Goal: Navigation & Orientation: Find specific page/section

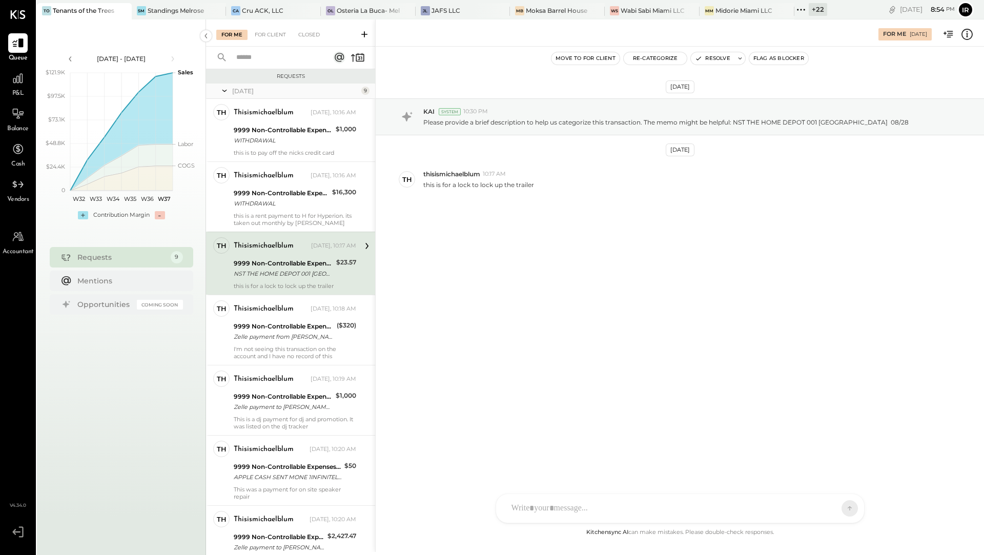
click at [816, 9] on div "+ 22" at bounding box center [818, 9] width 18 height 13
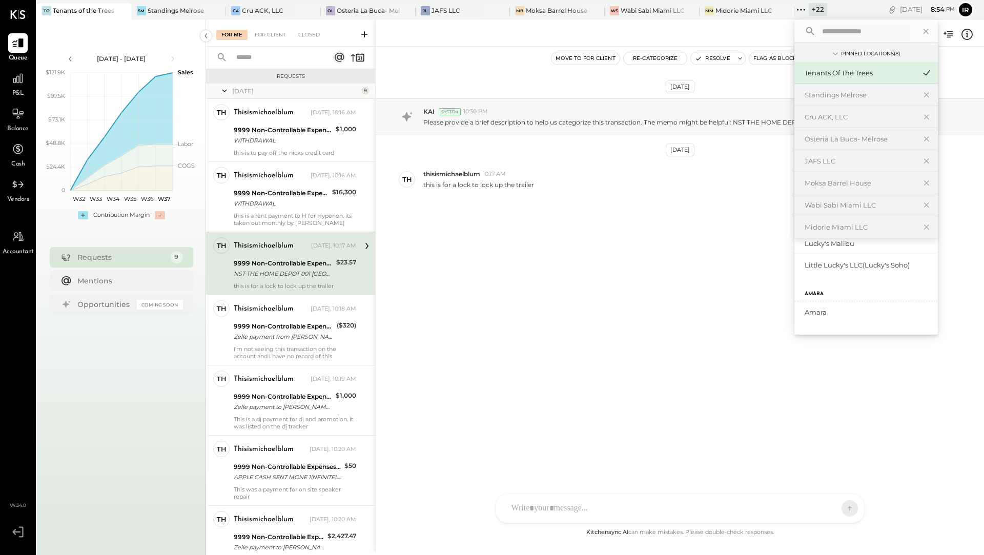
scroll to position [369, 0]
click at [816, 306] on div "Amara" at bounding box center [867, 314] width 144 height 22
click at [816, 311] on div "Amara" at bounding box center [860, 314] width 111 height 10
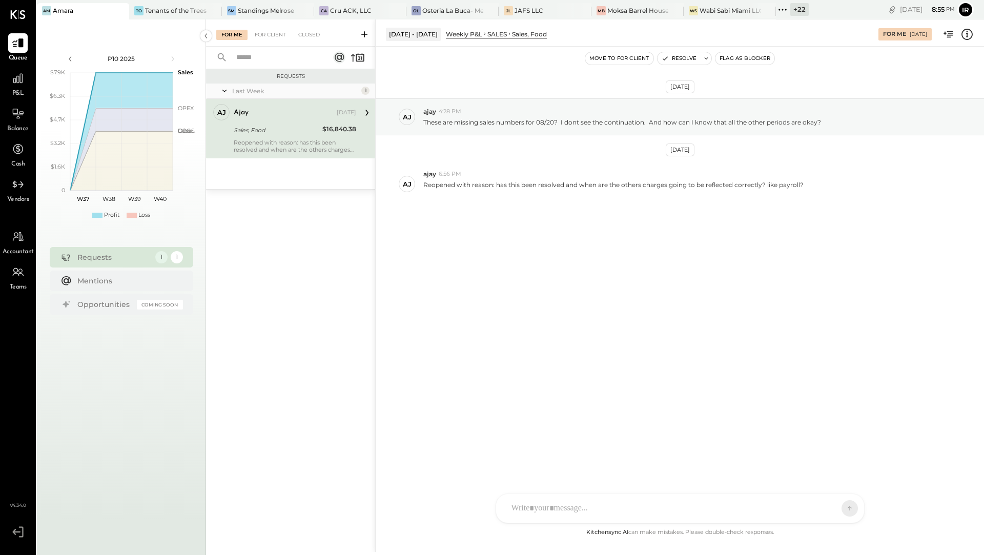
click at [791, 11] on div "+ 22" at bounding box center [799, 9] width 18 height 13
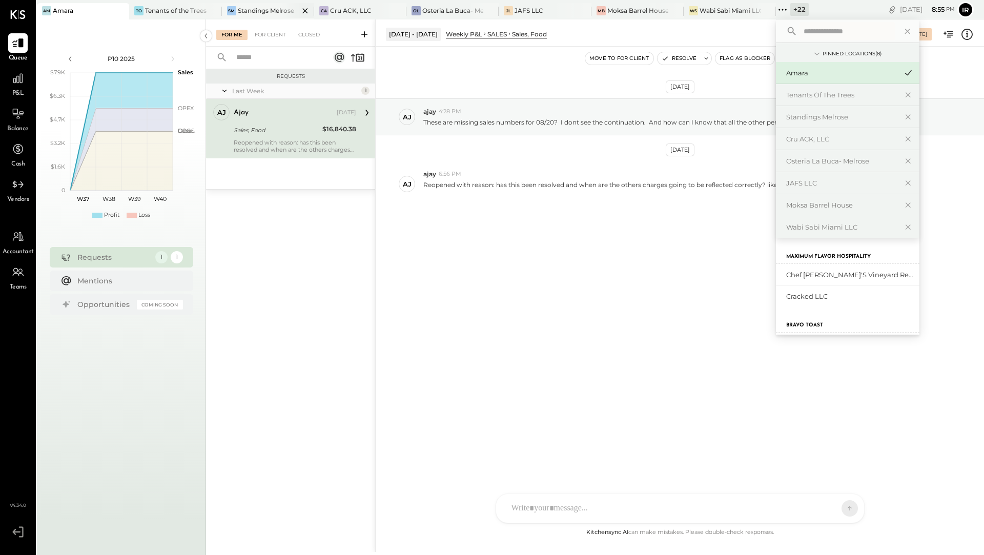
click at [279, 10] on div at bounding box center [296, 10] width 36 height 15
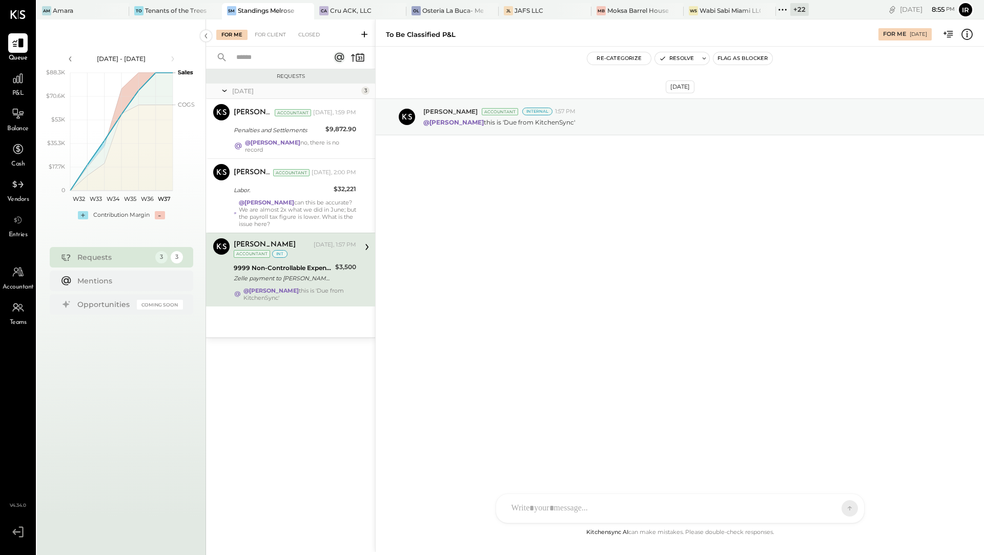
click at [793, 9] on div "+ 22" at bounding box center [799, 9] width 18 height 13
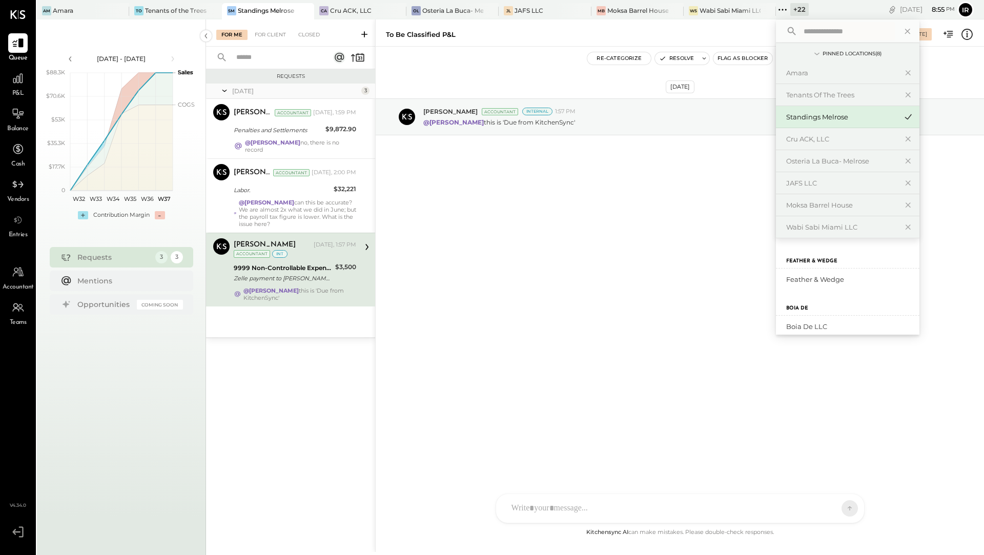
scroll to position [424, 0]
click at [793, 281] on div "Feather & Wedge" at bounding box center [841, 280] width 111 height 10
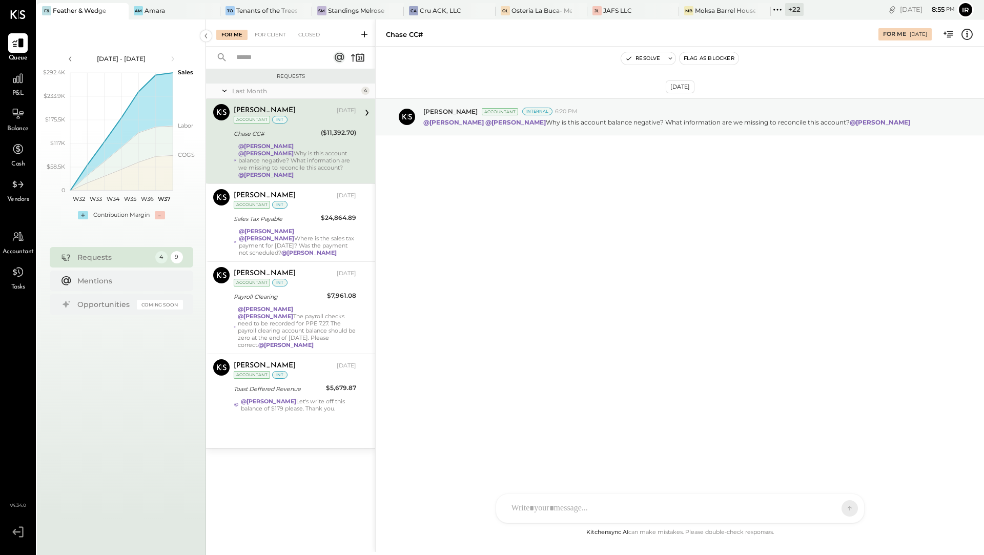
click at [781, 9] on div "+ 22" at bounding box center [787, 9] width 33 height 13
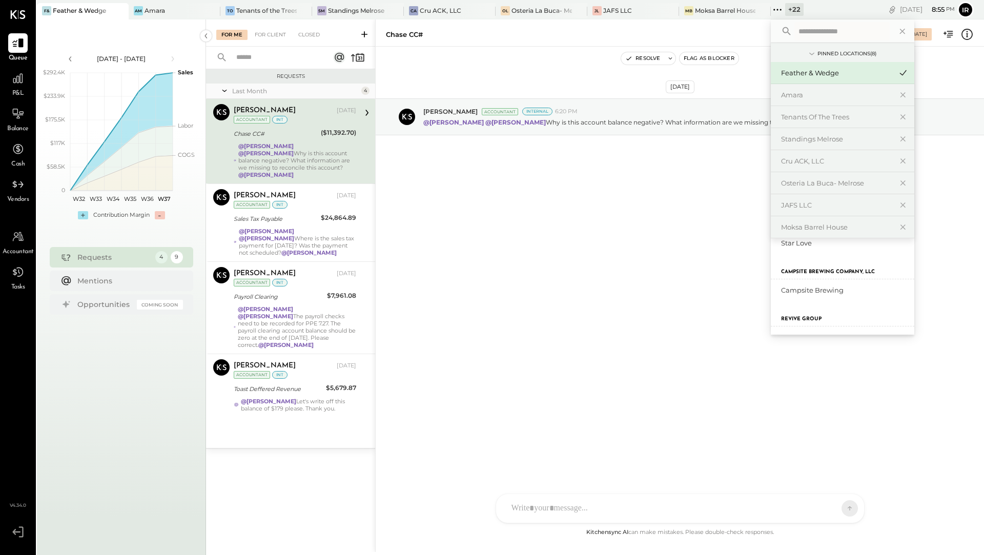
scroll to position [601, 0]
click at [810, 284] on div "Campsite Brewing" at bounding box center [836, 288] width 111 height 10
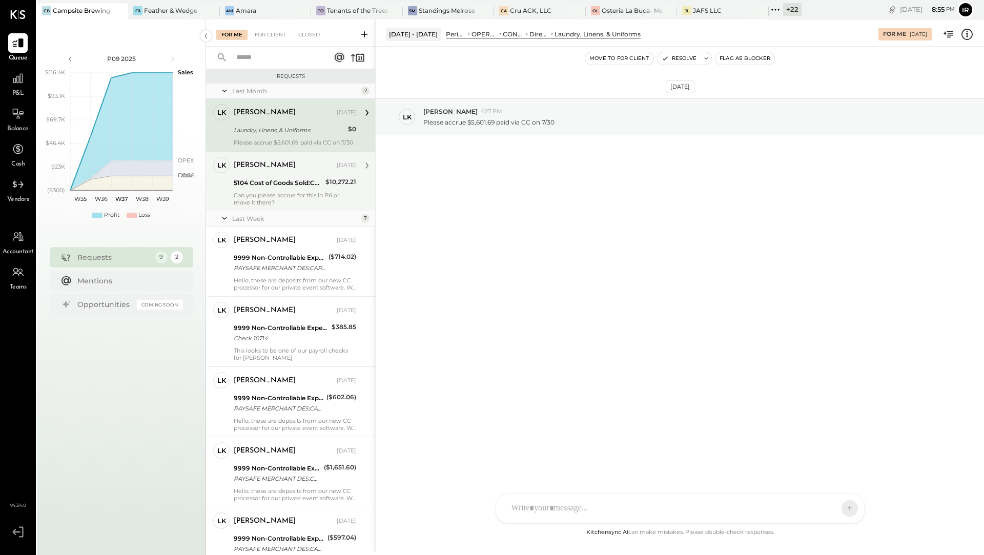
click at [314, 184] on div "5104 Cost of Goods Sold:COGS, Grocery" at bounding box center [278, 183] width 89 height 10
